Goal: Task Accomplishment & Management: Use online tool/utility

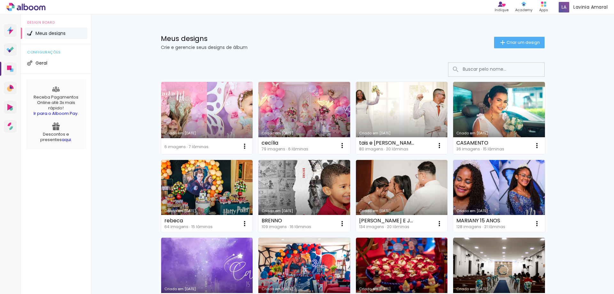
click at [406, 102] on link "Criado em [DATE]" at bounding box center [402, 118] width 92 height 72
click at [515, 45] on paper-button "Criar um design" at bounding box center [519, 43] width 50 height 12
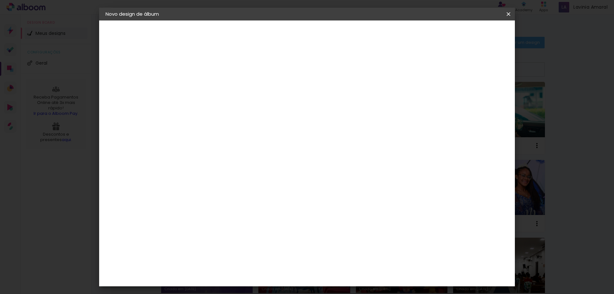
click at [210, 86] on input at bounding box center [210, 86] width 0 height 10
type input "[PERSON_NAME] E [PERSON_NAME]"
type paper-input "[PERSON_NAME] E [PERSON_NAME]"
click at [275, 38] on paper-button "Avançar" at bounding box center [259, 33] width 31 height 11
click at [330, 99] on paper-item "Tamanho Livre" at bounding box center [298, 97] width 61 height 14
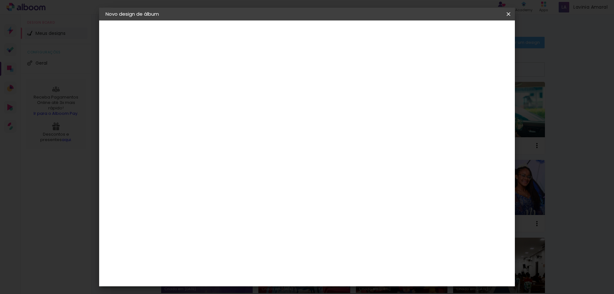
click at [0, 0] on slot "Avançar" at bounding box center [0, 0] width 0 height 0
click at [198, 185] on div "cm" at bounding box center [202, 182] width 8 height 10
type input "3"
type input "20"
type paper-input "20"
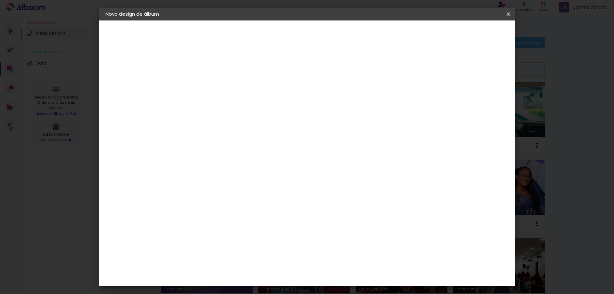
type input "6"
type input "50"
type paper-input "50"
drag, startPoint x: 473, startPoint y: 96, endPoint x: 439, endPoint y: 99, distance: 34.6
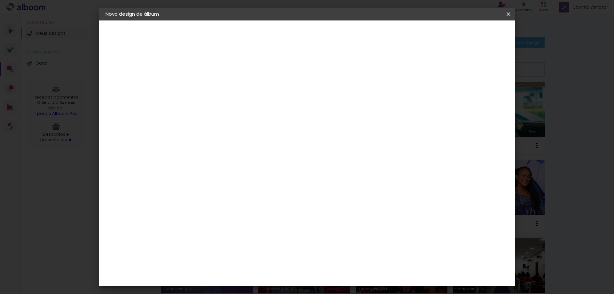
type input "6"
type paper-input "6"
click at [468, 96] on input "6" at bounding box center [474, 97] width 12 height 10
type input "5"
type paper-input "5"
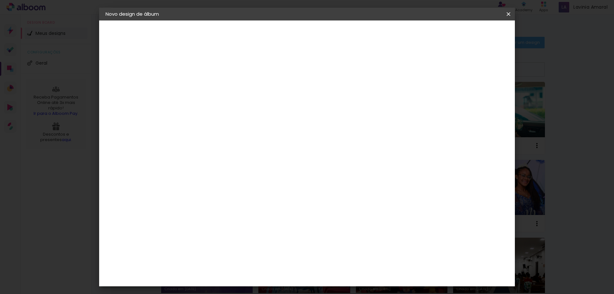
click at [478, 97] on input "5" at bounding box center [474, 97] width 12 height 10
type input "4"
type paper-input "4"
click at [476, 98] on input "4" at bounding box center [475, 97] width 12 height 10
type input "3"
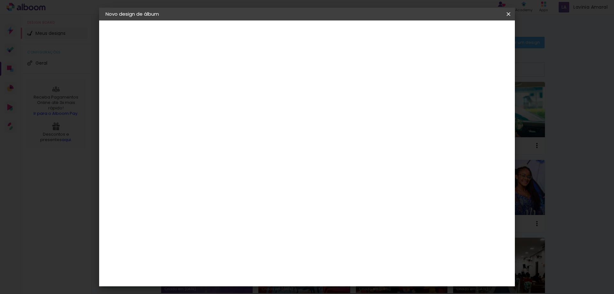
type paper-input "3"
click at [476, 98] on input "3" at bounding box center [475, 97] width 12 height 10
click at [476, 98] on input "3" at bounding box center [477, 97] width 12 height 10
type input "2"
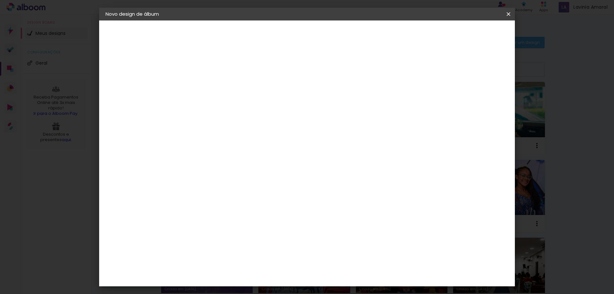
type paper-input "2"
click at [479, 99] on input "2" at bounding box center [477, 97] width 12 height 10
type input "1"
type paper-input "1"
click at [479, 99] on input "1" at bounding box center [479, 97] width 12 height 10
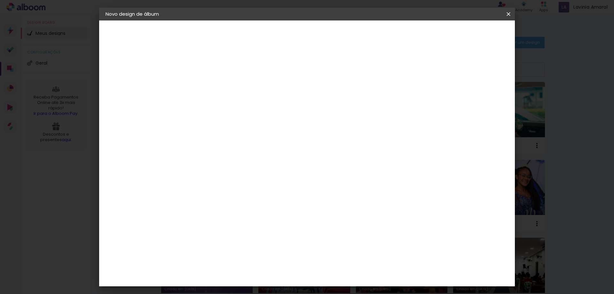
type input "0"
click at [479, 99] on input "0" at bounding box center [479, 97] width 12 height 10
click at [468, 36] on span "Iniciar design" at bounding box center [453, 34] width 29 height 4
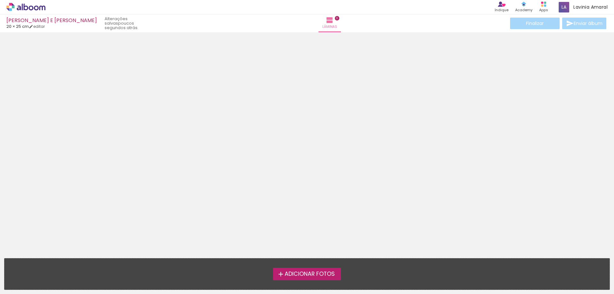
drag, startPoint x: 313, startPoint y: 267, endPoint x: 313, endPoint y: 275, distance: 7.4
click at [313, 268] on div "Adicionar Fotos Solte suas fotos aqui..." at bounding box center [306, 273] width 605 height 31
click at [313, 275] on span "Adicionar Fotos" at bounding box center [309, 274] width 50 height 6
click at [0, 0] on input "file" at bounding box center [0, 0] width 0 height 0
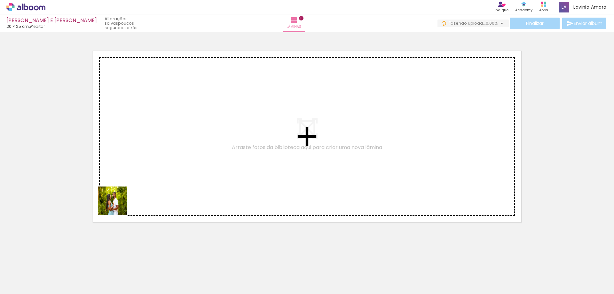
drag, startPoint x: 79, startPoint y: 276, endPoint x: 143, endPoint y: 182, distance: 113.6
click at [143, 182] on quentale-workspace at bounding box center [307, 147] width 614 height 294
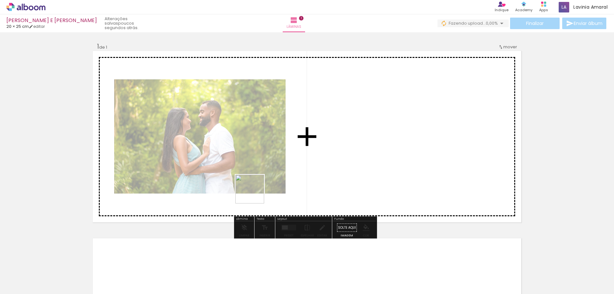
drag, startPoint x: 101, startPoint y: 274, endPoint x: 275, endPoint y: 196, distance: 191.0
click at [291, 167] on quentale-workspace at bounding box center [307, 147] width 614 height 294
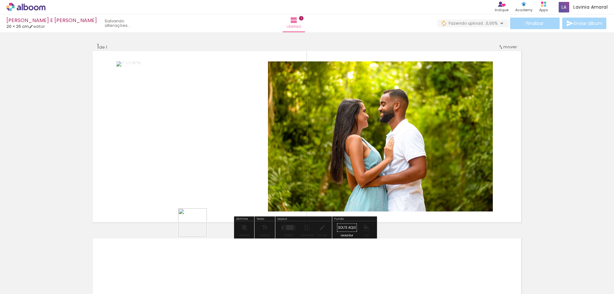
drag, startPoint x: 178, startPoint y: 273, endPoint x: 228, endPoint y: 181, distance: 105.5
click at [227, 174] on quentale-workspace at bounding box center [307, 147] width 614 height 294
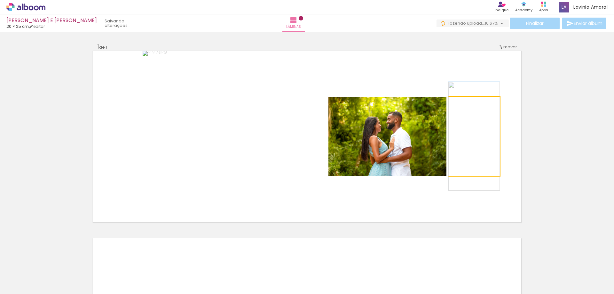
click at [488, 144] on quentale-photo at bounding box center [473, 136] width 51 height 79
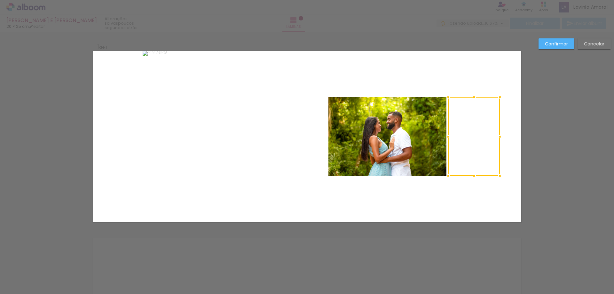
click at [478, 123] on div at bounding box center [473, 136] width 51 height 79
click at [0, 0] on slot "Confirmar" at bounding box center [0, 0] width 0 height 0
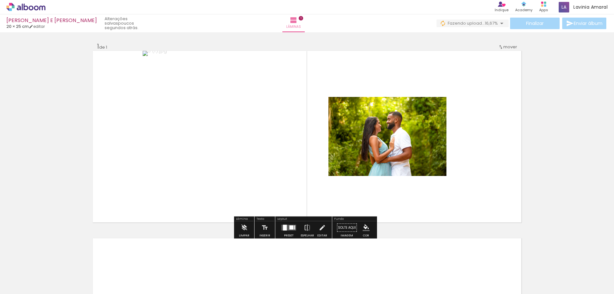
click at [477, 105] on paper-progress at bounding box center [476, 103] width 23 height 10
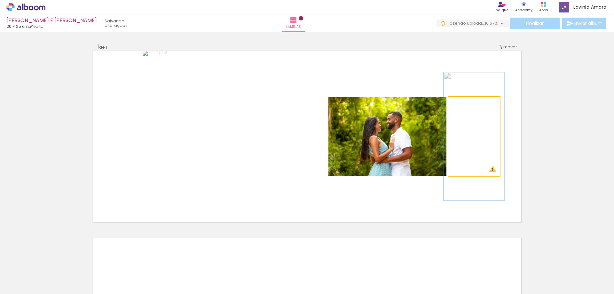
drag, startPoint x: 477, startPoint y: 102, endPoint x: 467, endPoint y: 102, distance: 10.2
type paper-slider "118"
click at [467, 102] on div at bounding box center [467, 103] width 10 height 10
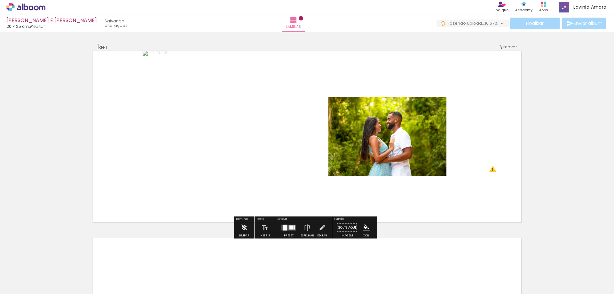
click at [555, 114] on div "Inserir lâmina 1 de 1 O Designbox precisará aumentar a sua imagem em 152% para …" at bounding box center [307, 222] width 614 height 375
click at [287, 233] on div at bounding box center [288, 227] width 17 height 13
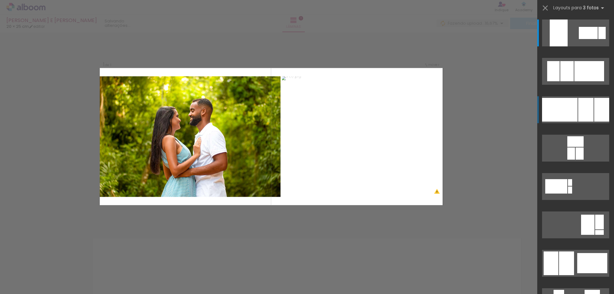
click at [598, 114] on div at bounding box center [601, 110] width 15 height 24
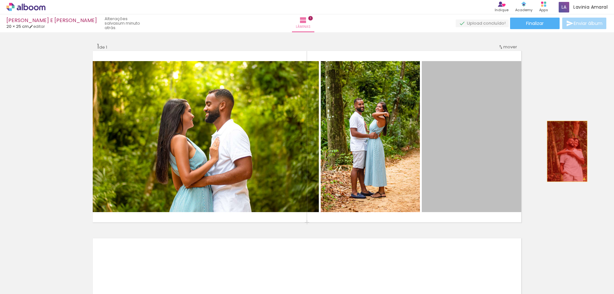
drag, startPoint x: 482, startPoint y: 134, endPoint x: 561, endPoint y: 153, distance: 81.0
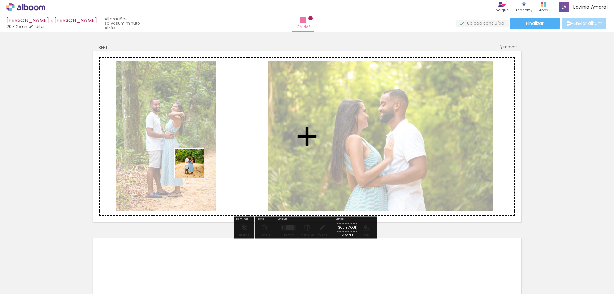
drag, startPoint x: 144, startPoint y: 276, endPoint x: 197, endPoint y: 155, distance: 131.6
click at [194, 157] on quentale-workspace at bounding box center [307, 147] width 614 height 294
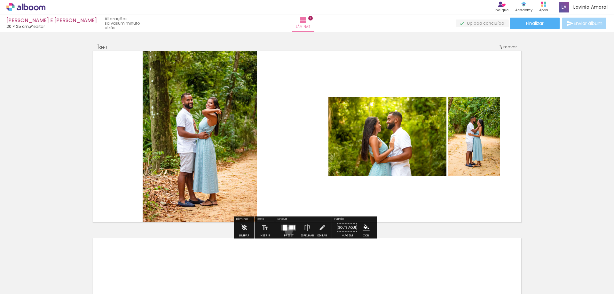
click at [287, 231] on div at bounding box center [288, 227] width 17 height 13
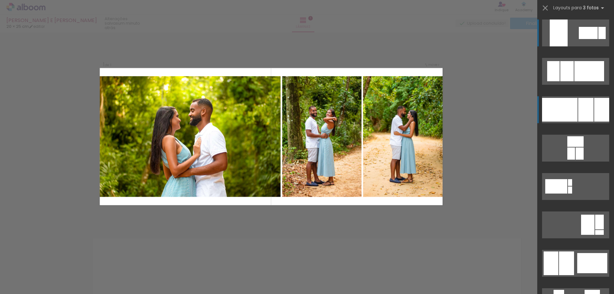
click at [591, 117] on quentale-layouter at bounding box center [575, 109] width 67 height 27
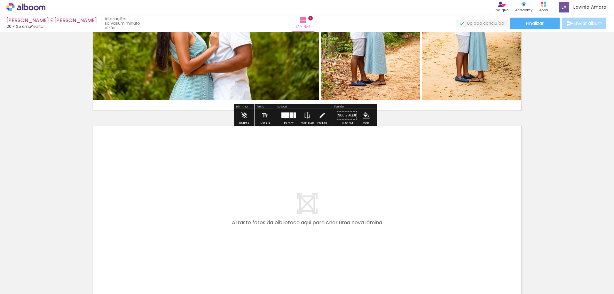
scroll to position [128, 0]
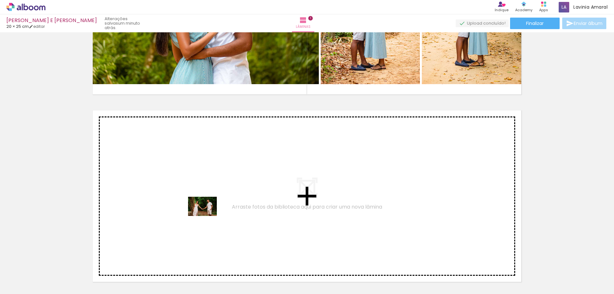
drag, startPoint x: 209, startPoint y: 267, endPoint x: 207, endPoint y: 215, distance: 51.5
click at [207, 215] on quentale-workspace at bounding box center [307, 147] width 614 height 294
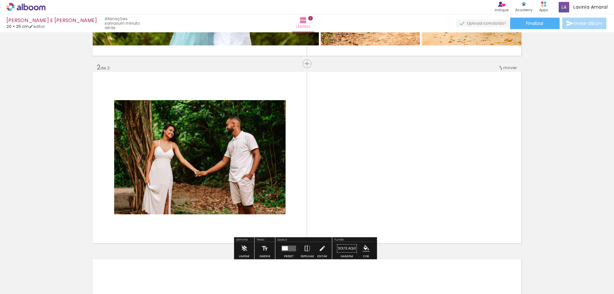
scroll to position [181, 0]
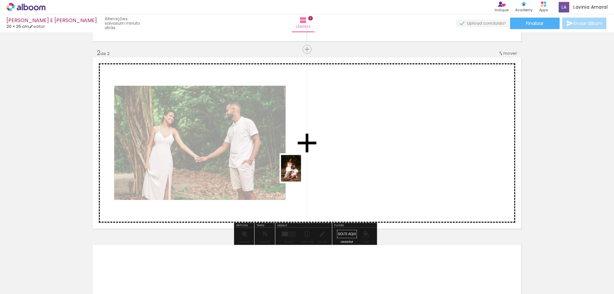
drag, startPoint x: 273, startPoint y: 224, endPoint x: 198, endPoint y: 263, distance: 84.5
click at [302, 167] on quentale-workspace at bounding box center [307, 147] width 614 height 294
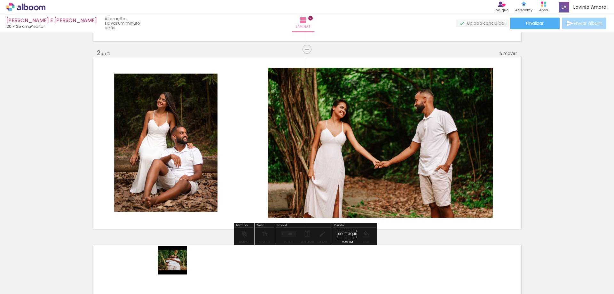
drag, startPoint x: 173, startPoint y: 278, endPoint x: 228, endPoint y: 181, distance: 111.5
click at [225, 174] on quentale-workspace at bounding box center [307, 147] width 614 height 294
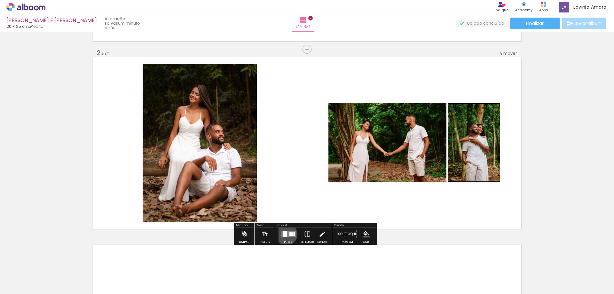
click at [285, 234] on div at bounding box center [285, 234] width 4 height 6
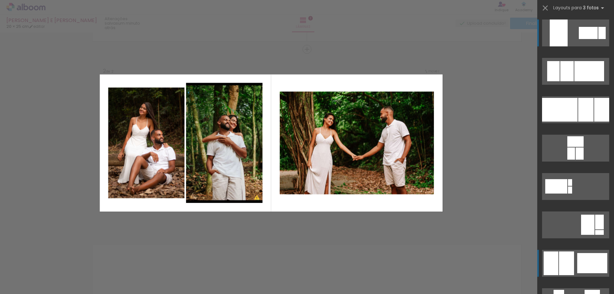
click at [593, 256] on div at bounding box center [592, 263] width 30 height 20
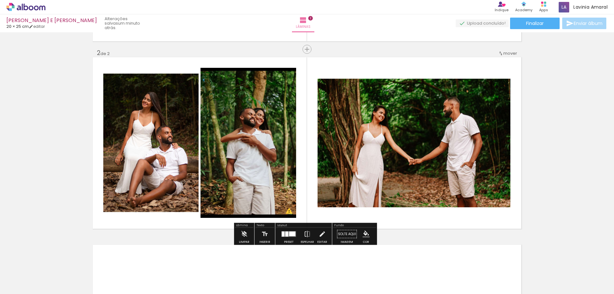
click at [171, 170] on quentale-photo at bounding box center [150, 143] width 95 height 150
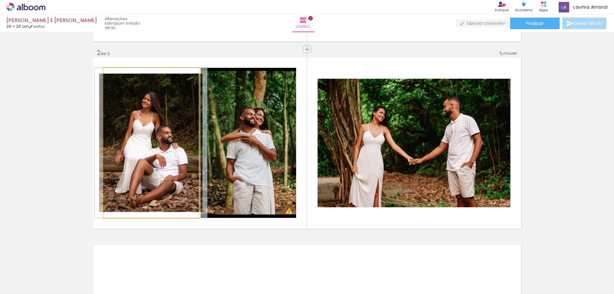
click at [171, 166] on quentale-photo at bounding box center [150, 143] width 95 height 150
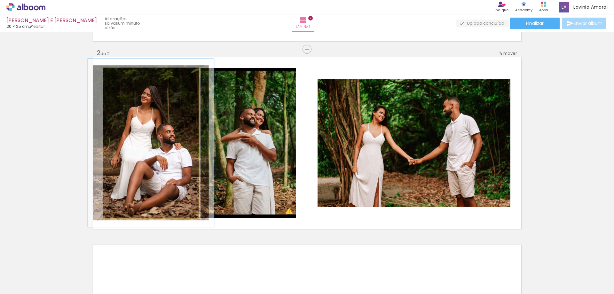
type paper-slider "112"
click at [119, 73] on div at bounding box center [121, 75] width 6 height 6
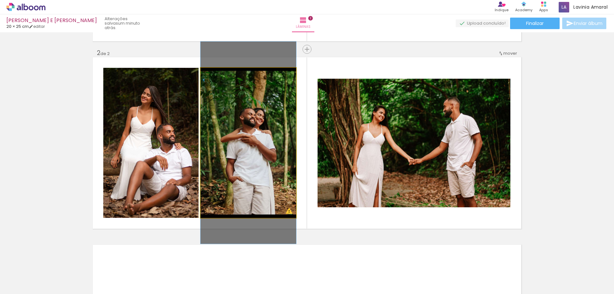
click at [248, 122] on quentale-photo at bounding box center [248, 143] width 96 height 150
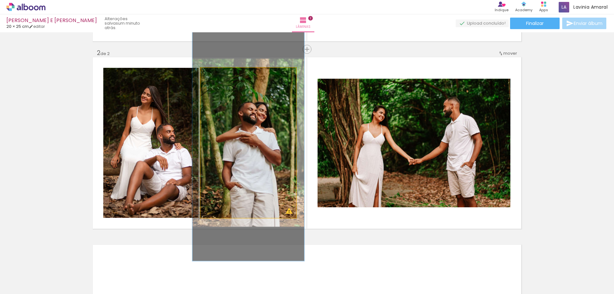
drag, startPoint x: 217, startPoint y: 74, endPoint x: 221, endPoint y: 73, distance: 4.0
type paper-slider "117"
click at [221, 73] on div at bounding box center [219, 74] width 10 height 10
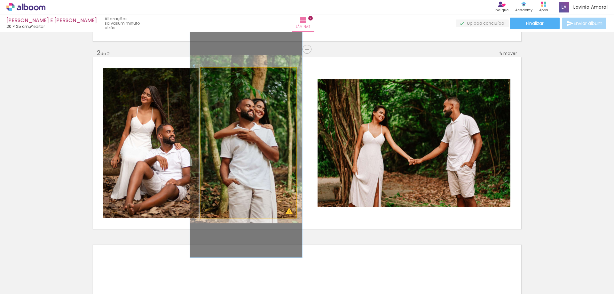
drag, startPoint x: 273, startPoint y: 132, endPoint x: 271, endPoint y: 128, distance: 4.2
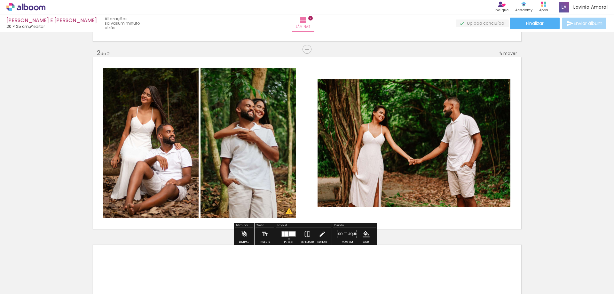
click at [287, 238] on div at bounding box center [288, 234] width 17 height 13
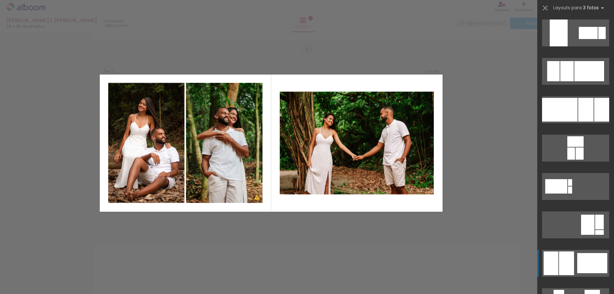
scroll to position [230, 0]
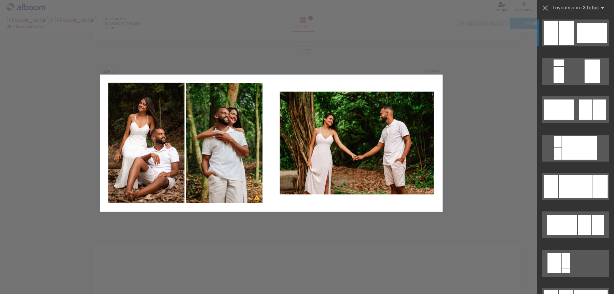
click at [502, 184] on div "Confirmar Cancelar" at bounding box center [307, 139] width 614 height 577
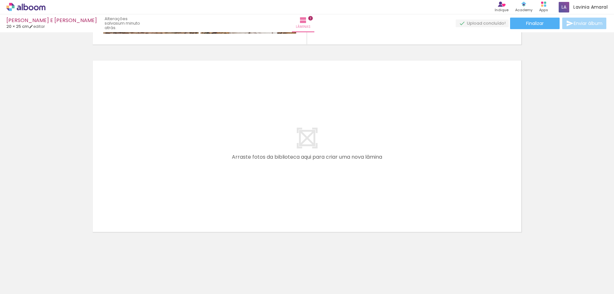
scroll to position [365, 0]
click at [12, 286] on iron-icon at bounding box center [9, 285] width 8 height 8
click at [0, 0] on input "file" at bounding box center [0, 0] width 0 height 0
drag, startPoint x: 321, startPoint y: 274, endPoint x: 301, endPoint y: 274, distance: 19.5
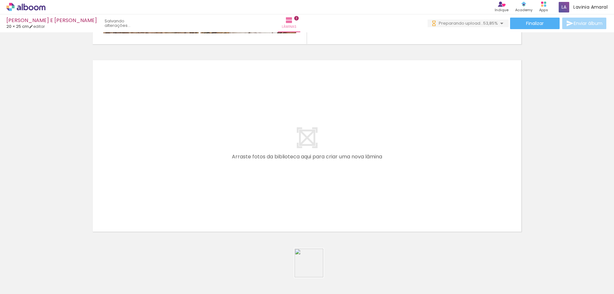
click at [257, 198] on quentale-workspace at bounding box center [307, 147] width 614 height 294
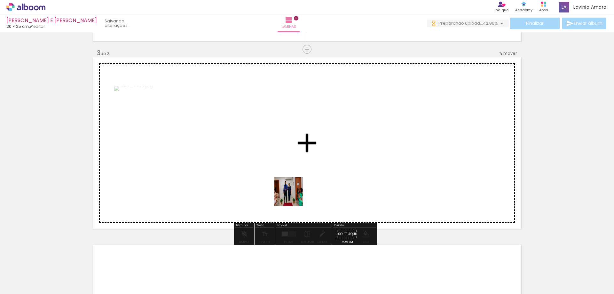
drag, startPoint x: 283, startPoint y: 245, endPoint x: 293, endPoint y: 196, distance: 50.6
click at [293, 196] on quentale-workspace at bounding box center [307, 147] width 614 height 294
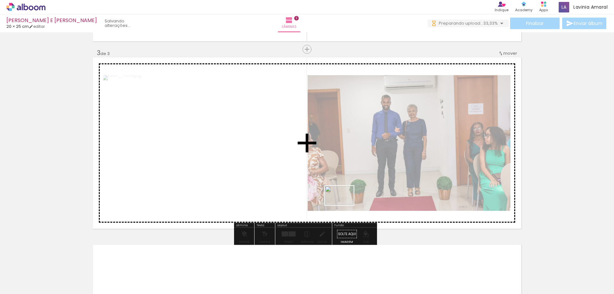
click at [344, 205] on quentale-workspace at bounding box center [307, 147] width 614 height 294
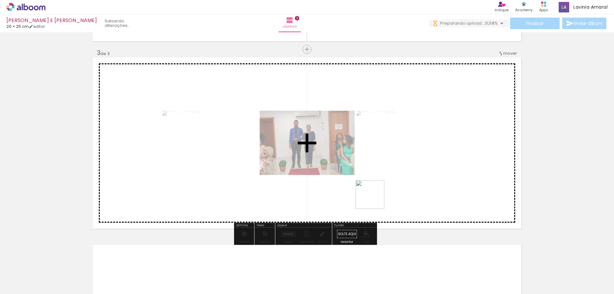
drag, startPoint x: 375, startPoint y: 229, endPoint x: 375, endPoint y: 197, distance: 32.0
click at [375, 197] on quentale-workspace at bounding box center [307, 147] width 614 height 294
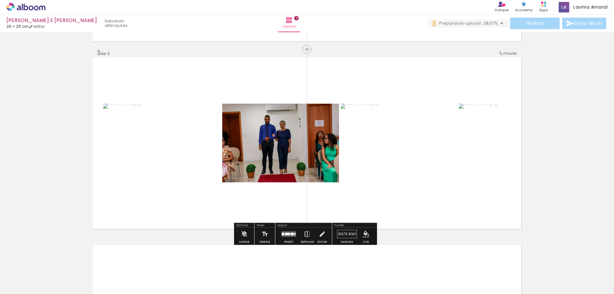
click at [291, 236] on quentale-layouter at bounding box center [288, 234] width 15 height 6
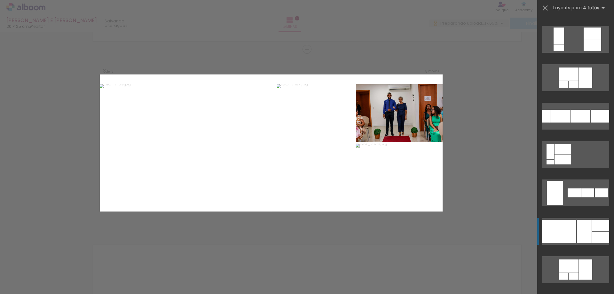
click at [585, 229] on div at bounding box center [584, 231] width 15 height 23
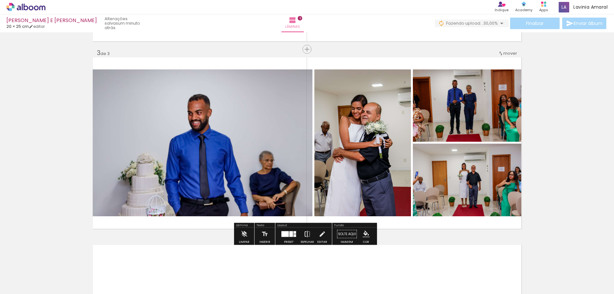
click at [305, 237] on iron-icon at bounding box center [307, 234] width 7 height 13
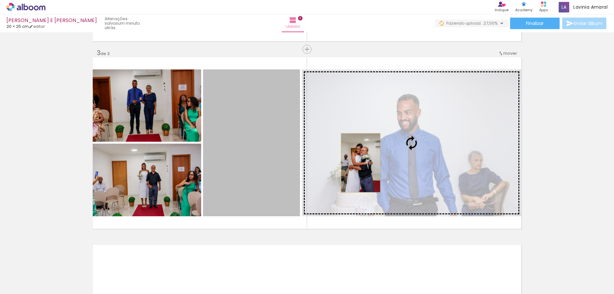
drag, startPoint x: 262, startPoint y: 164, endPoint x: 358, endPoint y: 163, distance: 96.2
click at [0, 0] on slot at bounding box center [0, 0] width 0 height 0
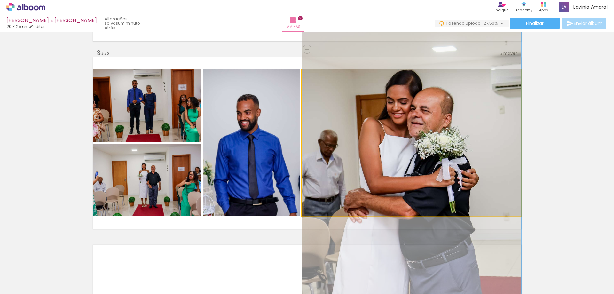
drag, startPoint x: 406, startPoint y: 118, endPoint x: 407, endPoint y: 152, distance: 34.6
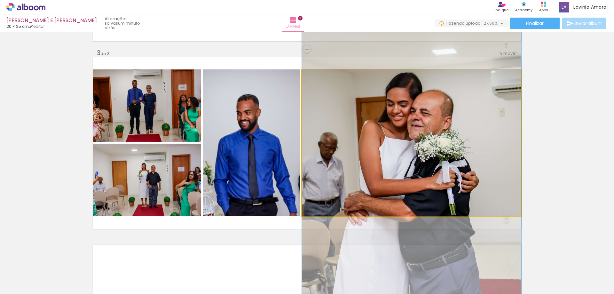
drag, startPoint x: 457, startPoint y: 135, endPoint x: 456, endPoint y: 138, distance: 4.0
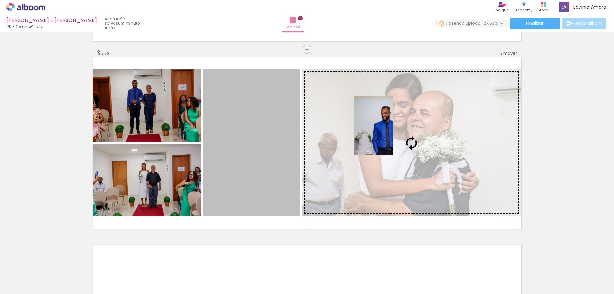
drag, startPoint x: 256, startPoint y: 151, endPoint x: 371, endPoint y: 125, distance: 118.0
click at [0, 0] on slot at bounding box center [0, 0] width 0 height 0
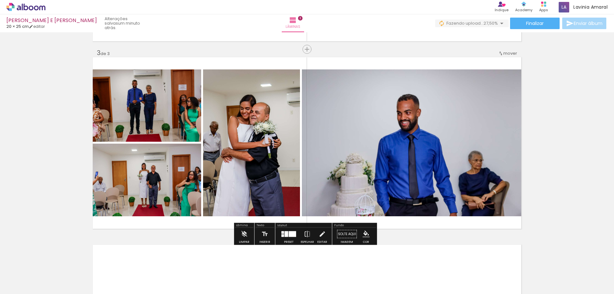
click at [549, 158] on div "Inserir lâmina 1 de 3 Inserir lâmina 2 de 3 Inserir lâmina 3 de 3 O Designbox p…" at bounding box center [307, 40] width 614 height 749
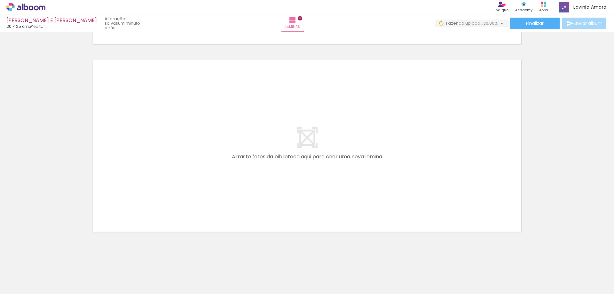
scroll to position [0, 101]
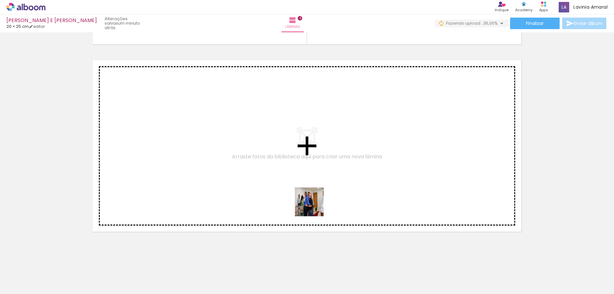
drag, startPoint x: 329, startPoint y: 276, endPoint x: 368, endPoint y: 272, distance: 38.5
click at [313, 201] on quentale-workspace at bounding box center [307, 147] width 614 height 294
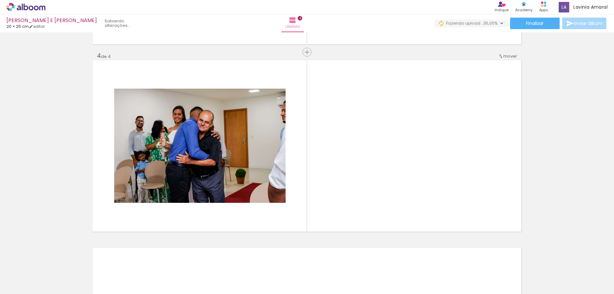
scroll to position [555, 0]
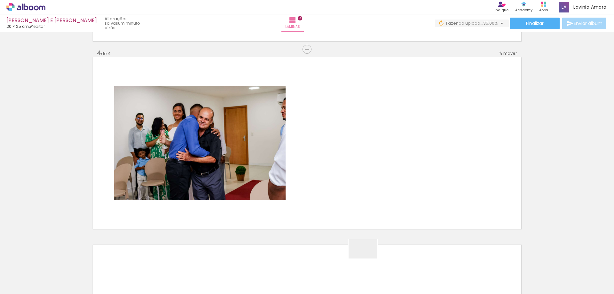
drag, startPoint x: 368, startPoint y: 272, endPoint x: 362, endPoint y: 159, distance: 113.9
click at [362, 159] on quentale-workspace at bounding box center [307, 147] width 614 height 294
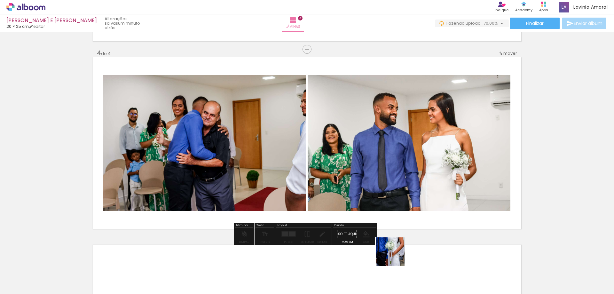
drag, startPoint x: 397, startPoint y: 279, endPoint x: 387, endPoint y: 182, distance: 96.7
click at [387, 182] on quentale-workspace at bounding box center [307, 147] width 614 height 294
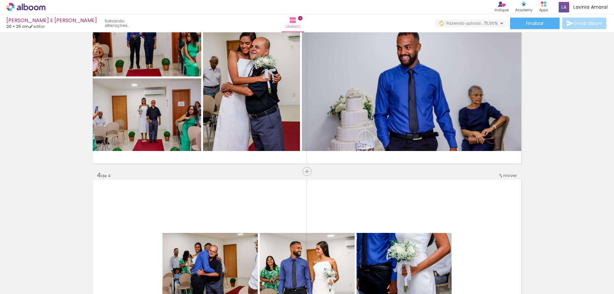
scroll to position [428, 0]
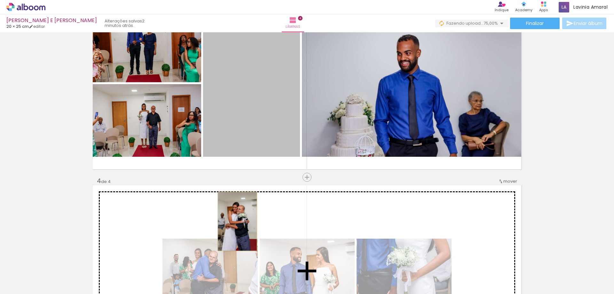
drag, startPoint x: 253, startPoint y: 119, endPoint x: 241, endPoint y: 202, distance: 83.7
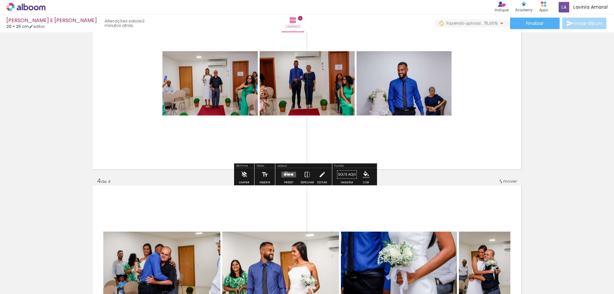
click at [284, 173] on quentale-layouter at bounding box center [288, 175] width 15 height 6
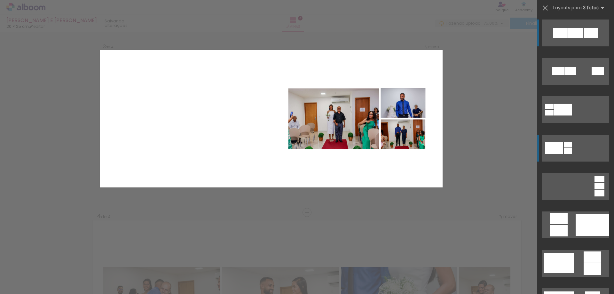
scroll to position [368, 0]
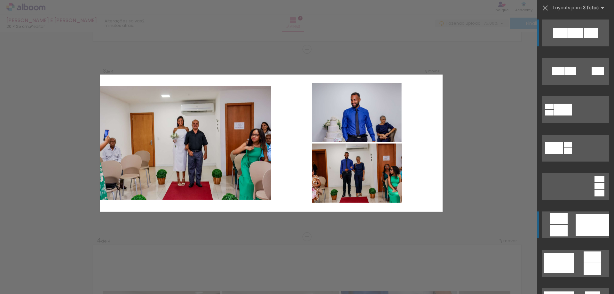
click at [566, 226] on quentale-layouter at bounding box center [575, 224] width 67 height 27
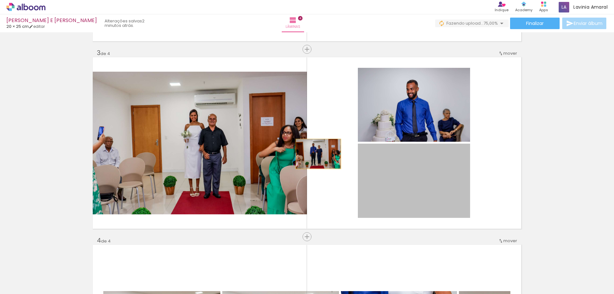
drag, startPoint x: 422, startPoint y: 178, endPoint x: 283, endPoint y: 150, distance: 141.9
click at [0, 0] on slot at bounding box center [0, 0] width 0 height 0
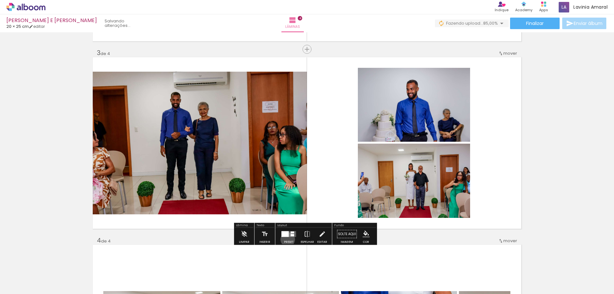
click at [286, 239] on div at bounding box center [288, 234] width 17 height 13
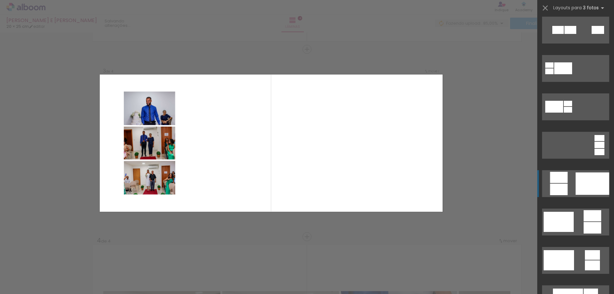
scroll to position [0, 0]
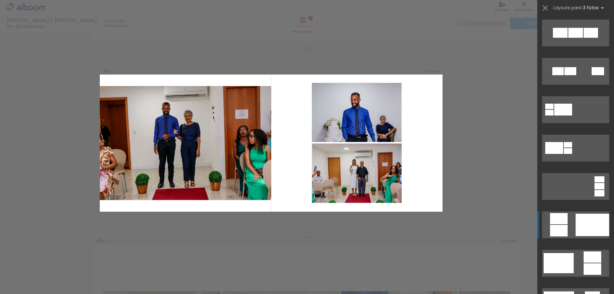
click at [462, 134] on div "Confirmar Cancelar" at bounding box center [307, 140] width 614 height 952
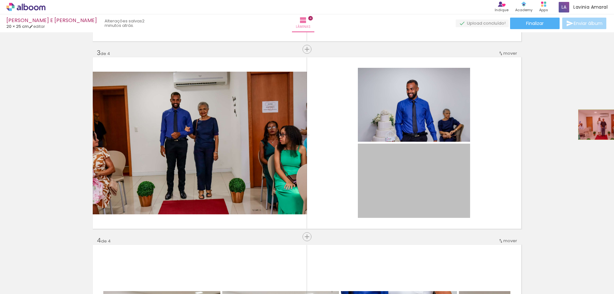
drag, startPoint x: 422, startPoint y: 192, endPoint x: 598, endPoint y: 125, distance: 188.1
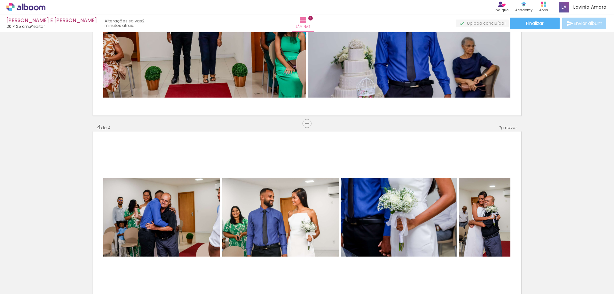
scroll to position [528, 0]
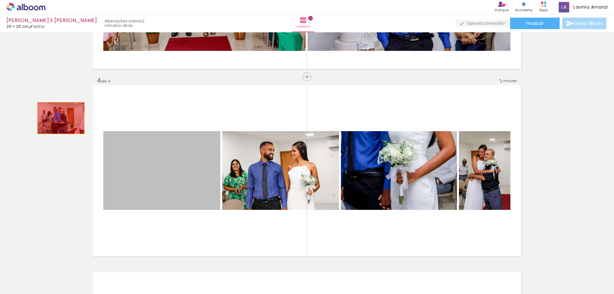
drag, startPoint x: 162, startPoint y: 181, endPoint x: 58, endPoint y: 118, distance: 121.7
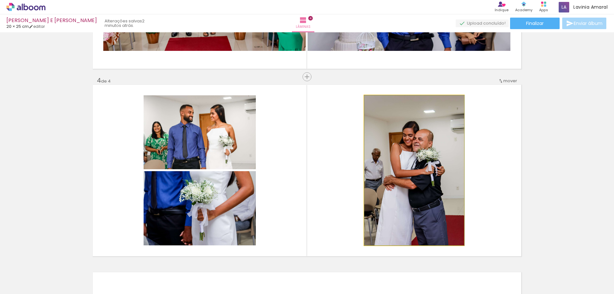
drag, startPoint x: 445, startPoint y: 151, endPoint x: 592, endPoint y: 120, distance: 149.8
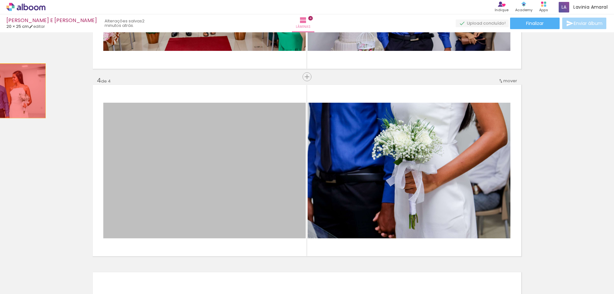
drag, startPoint x: 197, startPoint y: 154, endPoint x: 65, endPoint y: 113, distance: 138.9
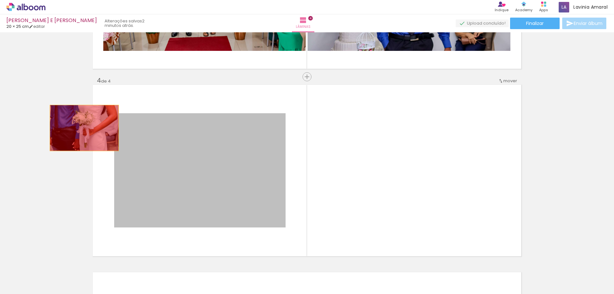
drag, startPoint x: 202, startPoint y: 159, endPoint x: 16, endPoint y: 109, distance: 192.6
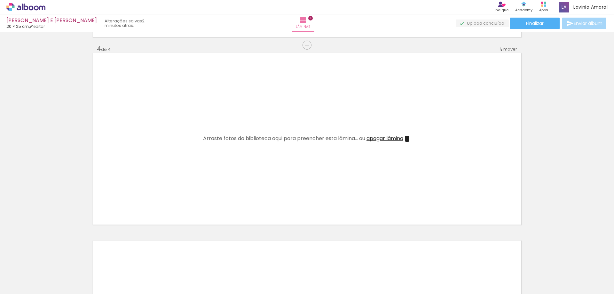
scroll to position [560, 0]
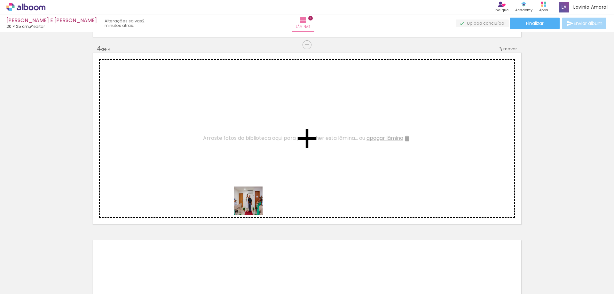
drag, startPoint x: 249, startPoint y: 278, endPoint x: 253, endPoint y: 183, distance: 95.3
click at [253, 183] on quentale-workspace at bounding box center [307, 147] width 614 height 294
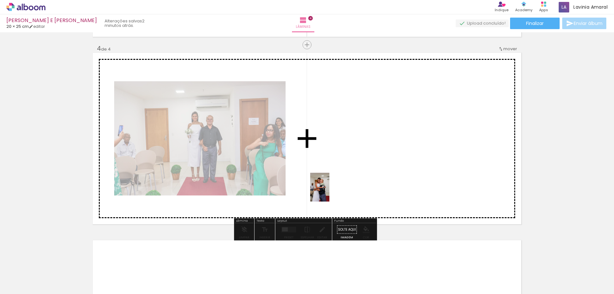
drag, startPoint x: 292, startPoint y: 280, endPoint x: 329, endPoint y: 192, distance: 95.8
click at [329, 192] on quentale-workspace at bounding box center [307, 147] width 614 height 294
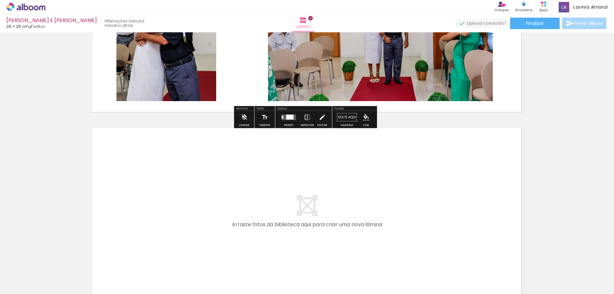
scroll to position [720, 0]
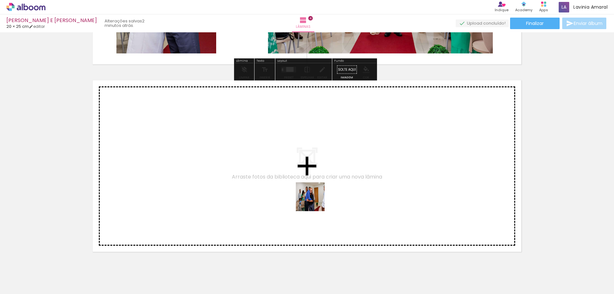
drag, startPoint x: 323, startPoint y: 277, endPoint x: 348, endPoint y: 249, distance: 37.4
click at [315, 201] on quentale-workspace at bounding box center [307, 147] width 614 height 294
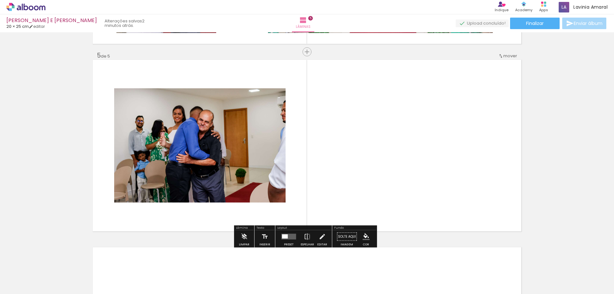
scroll to position [743, 0]
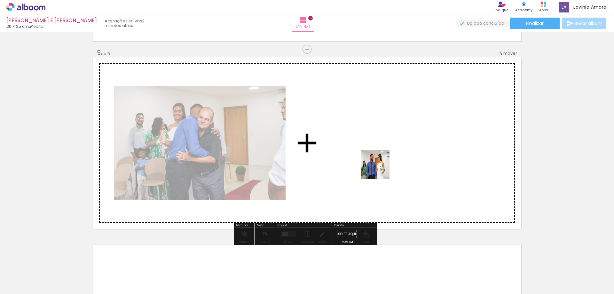
drag, startPoint x: 366, startPoint y: 276, endPoint x: 380, endPoint y: 168, distance: 108.8
click at [380, 168] on quentale-workspace at bounding box center [307, 147] width 614 height 294
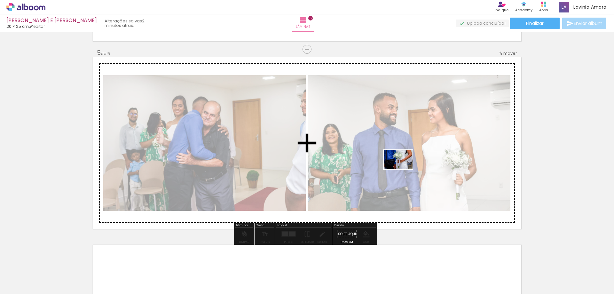
drag, startPoint x: 400, startPoint y: 278, endPoint x: 394, endPoint y: 192, distance: 86.5
click at [403, 168] on quentale-workspace at bounding box center [307, 147] width 614 height 294
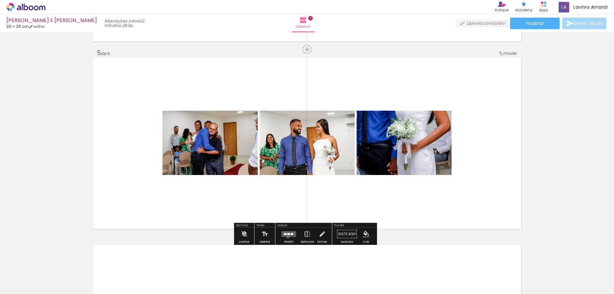
click at [286, 237] on div at bounding box center [288, 234] width 17 height 13
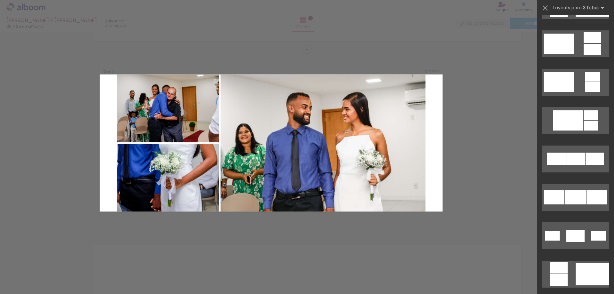
scroll to position [256, 0]
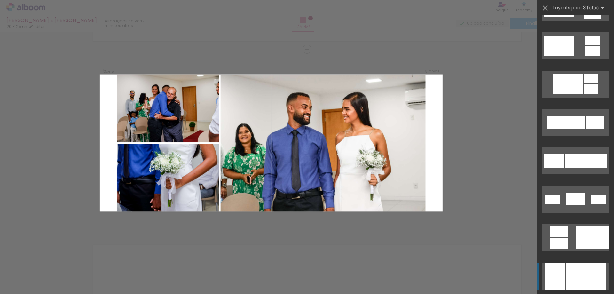
click at [585, 267] on div at bounding box center [585, 275] width 40 height 27
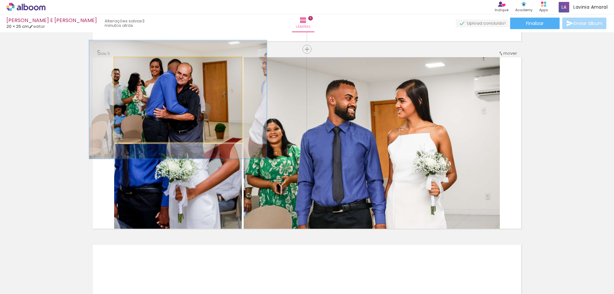
drag, startPoint x: 124, startPoint y: 65, endPoint x: 134, endPoint y: 64, distance: 10.3
type paper-slider "143"
click at [133, 64] on div at bounding box center [138, 64] width 10 height 10
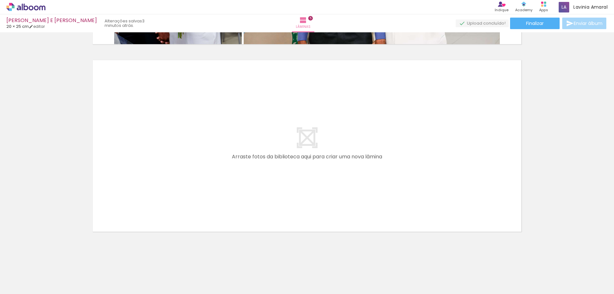
scroll to position [0, 133]
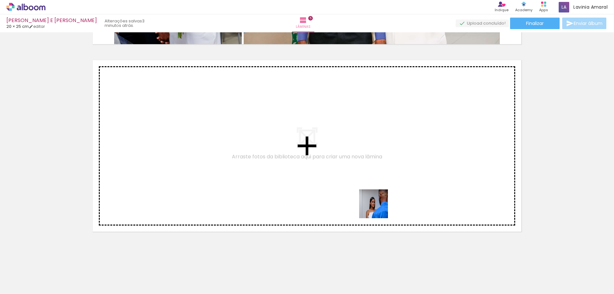
drag, startPoint x: 404, startPoint y: 272, endPoint x: 378, endPoint y: 208, distance: 68.5
click at [378, 208] on quentale-workspace at bounding box center [307, 147] width 614 height 294
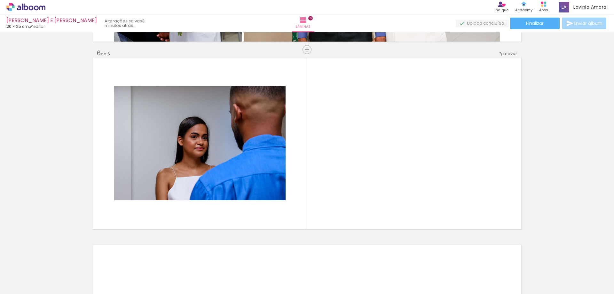
scroll to position [930, 0]
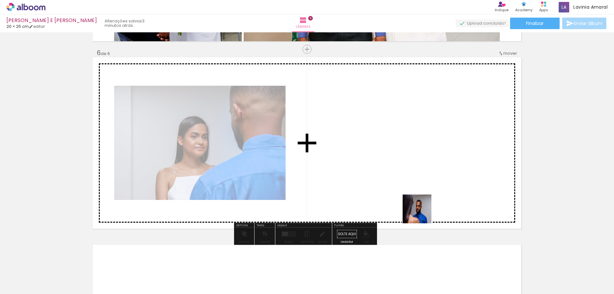
drag, startPoint x: 440, startPoint y: 275, endPoint x: 449, endPoint y: 259, distance: 17.9
click at [412, 195] on quentale-workspace at bounding box center [307, 147] width 614 height 294
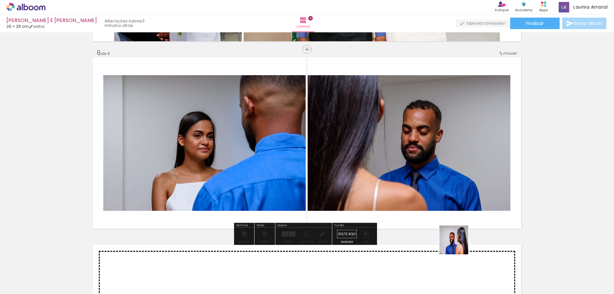
drag, startPoint x: 470, startPoint y: 283, endPoint x: 441, endPoint y: 210, distance: 78.5
click at [441, 210] on quentale-workspace at bounding box center [307, 147] width 614 height 294
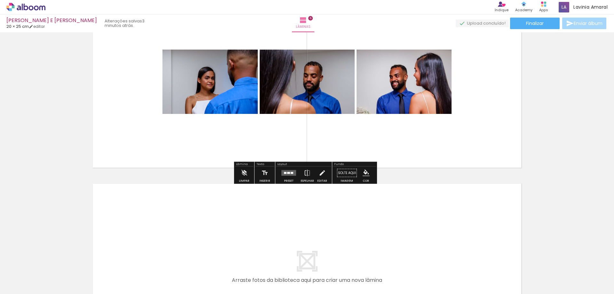
scroll to position [994, 0]
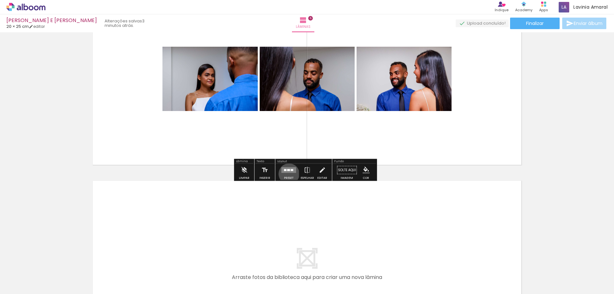
click at [287, 174] on div at bounding box center [288, 170] width 17 height 13
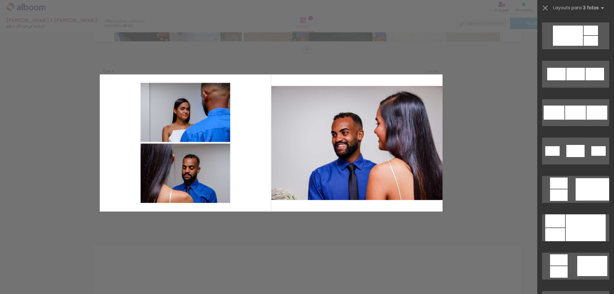
scroll to position [320, 0]
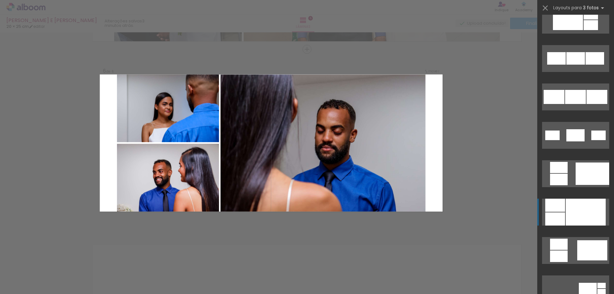
click at [573, 219] on div at bounding box center [585, 211] width 40 height 27
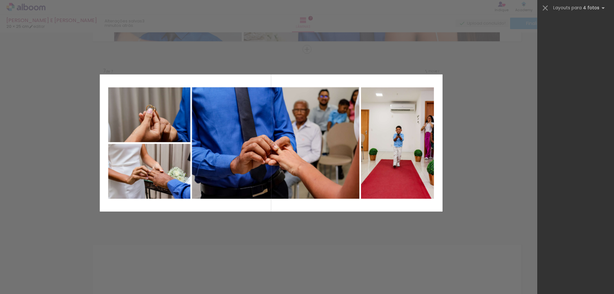
scroll to position [0, 352]
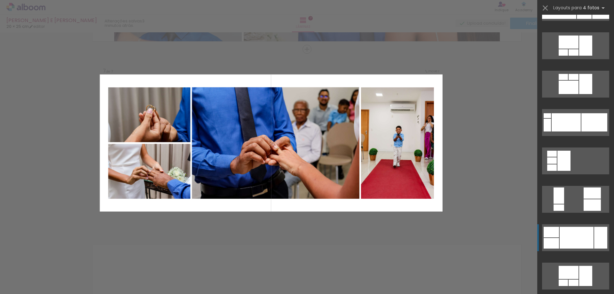
click at [577, 235] on div at bounding box center [576, 238] width 34 height 22
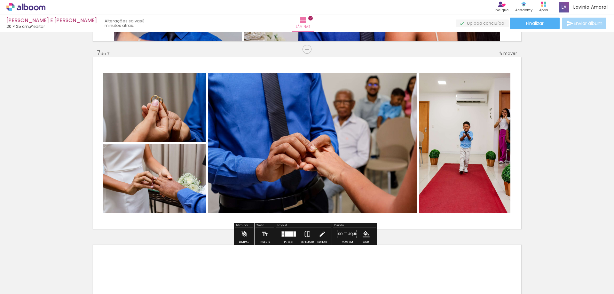
click at [306, 235] on iron-icon at bounding box center [307, 234] width 7 height 13
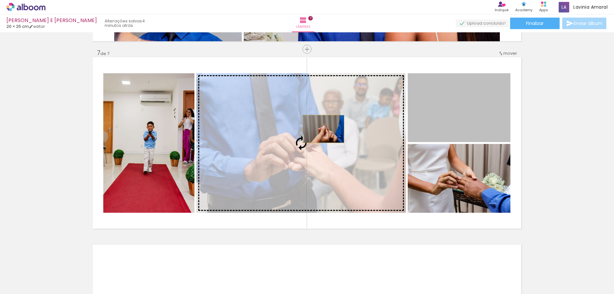
drag, startPoint x: 464, startPoint y: 104, endPoint x: 321, endPoint y: 129, distance: 145.3
click at [0, 0] on slot at bounding box center [0, 0] width 0 height 0
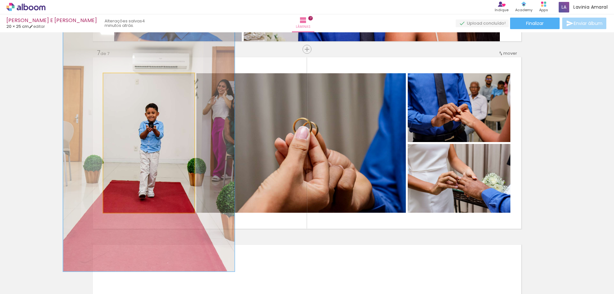
drag, startPoint x: 120, startPoint y: 82, endPoint x: 138, endPoint y: 76, distance: 19.8
type paper-slider "184"
click at [138, 76] on div at bounding box center [137, 80] width 10 height 10
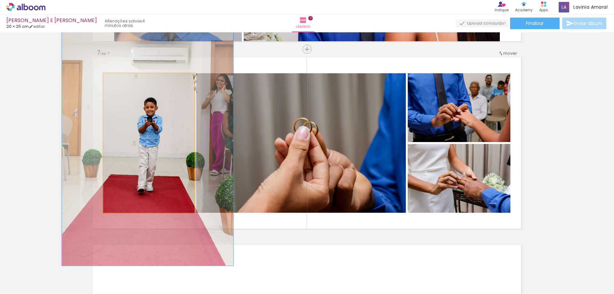
drag, startPoint x: 158, startPoint y: 118, endPoint x: 157, endPoint y: 111, distance: 7.5
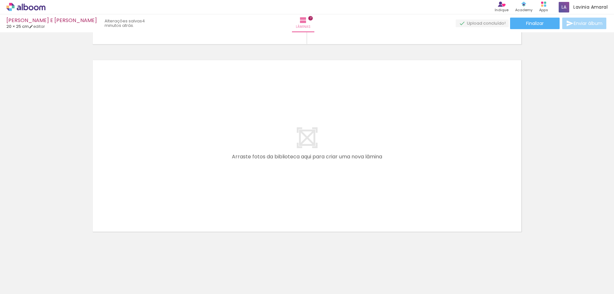
scroll to position [0, 596]
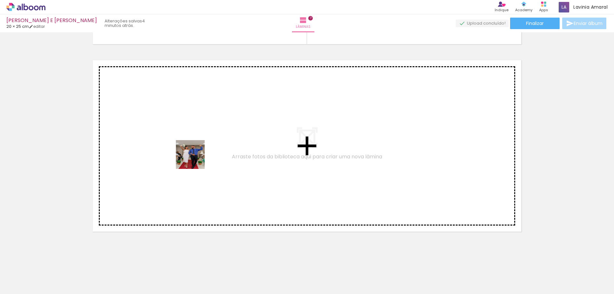
drag, startPoint x: 194, startPoint y: 237, endPoint x: 192, endPoint y: 142, distance: 94.6
click at [192, 142] on quentale-workspace at bounding box center [307, 147] width 614 height 294
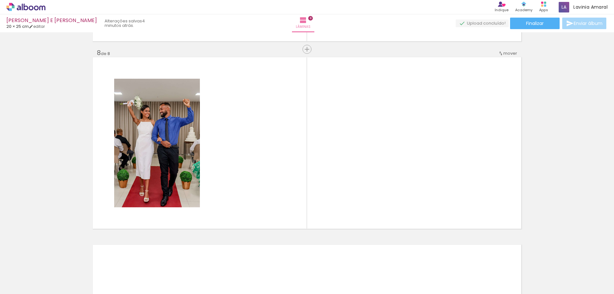
scroll to position [0, 621]
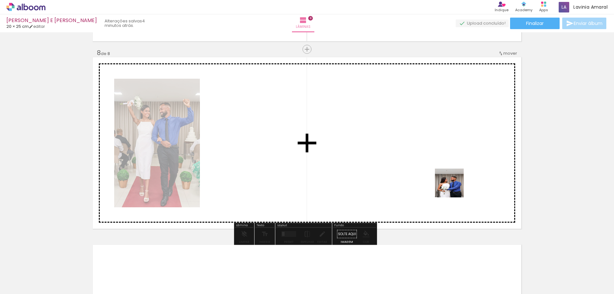
drag, startPoint x: 514, startPoint y: 272, endPoint x: 440, endPoint y: 173, distance: 123.7
click at [440, 173] on quentale-workspace at bounding box center [307, 147] width 614 height 294
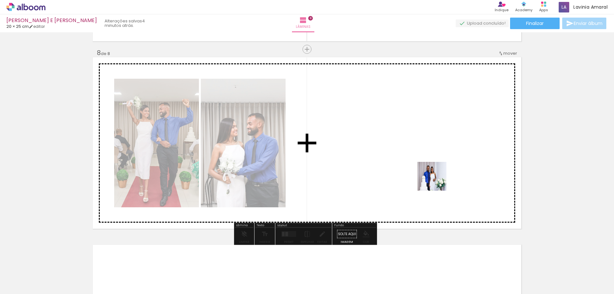
drag, startPoint x: 452, startPoint y: 276, endPoint x: 523, endPoint y: 272, distance: 71.4
click at [435, 162] on quentale-workspace at bounding box center [307, 147] width 614 height 294
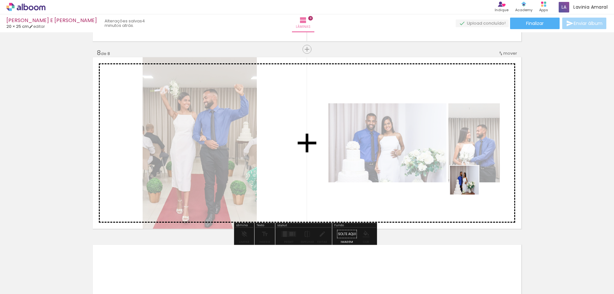
drag, startPoint x: 489, startPoint y: 265, endPoint x: 436, endPoint y: 205, distance: 79.7
click at [466, 162] on quentale-workspace at bounding box center [307, 147] width 614 height 294
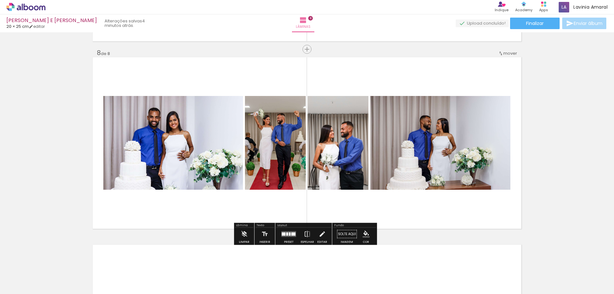
click at [289, 235] on div at bounding box center [290, 233] width 2 height 3
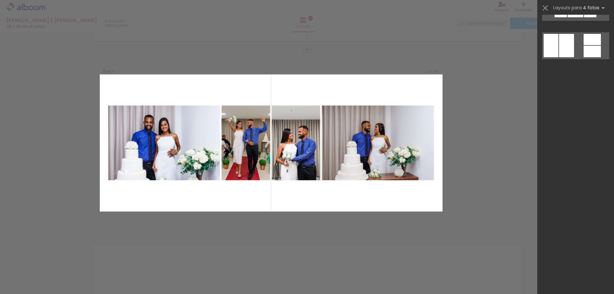
scroll to position [0, 0]
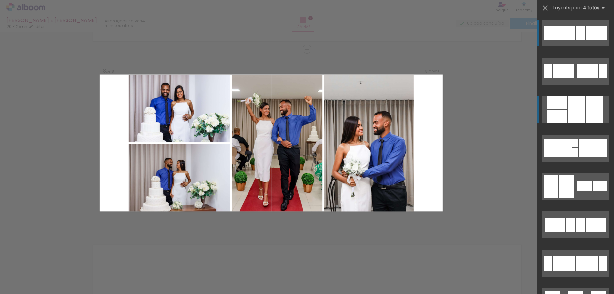
click at [585, 109] on div at bounding box center [594, 109] width 18 height 27
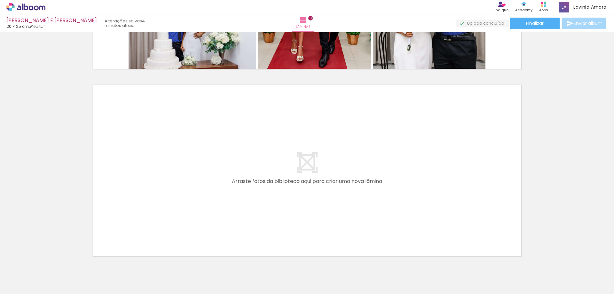
scroll to position [0, 651]
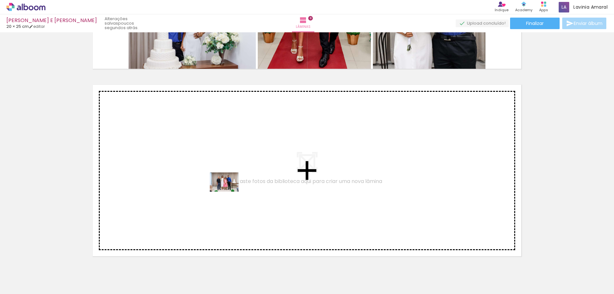
drag, startPoint x: 233, startPoint y: 275, endPoint x: 229, endPoint y: 191, distance: 84.2
click at [229, 191] on quentale-workspace at bounding box center [307, 147] width 614 height 294
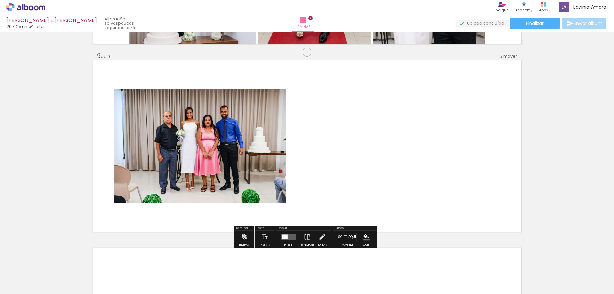
scroll to position [1492, 0]
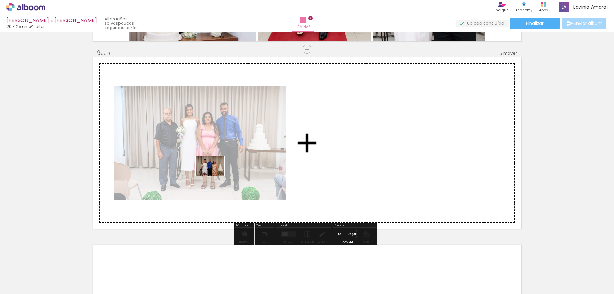
drag, startPoint x: 174, startPoint y: 277, endPoint x: 215, endPoint y: 175, distance: 109.4
click at [215, 175] on quentale-workspace at bounding box center [307, 147] width 614 height 294
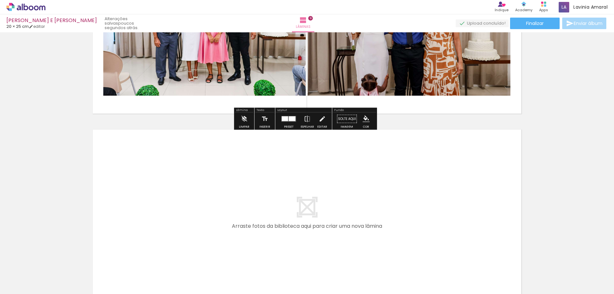
scroll to position [1620, 0]
